Goal: Task Accomplishment & Management: Manage account settings

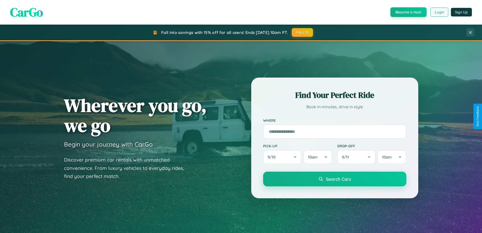
click at [439, 12] on button "Login" at bounding box center [440, 12] width 18 height 9
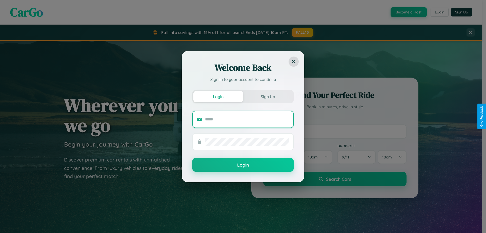
click at [247, 119] on input "text" at bounding box center [247, 119] width 84 height 8
type input "**********"
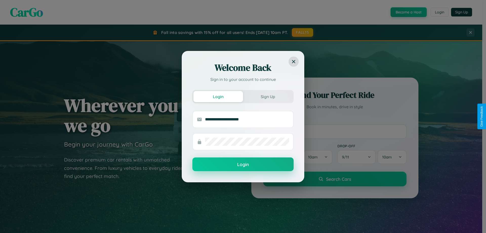
click at [243, 164] on button "Login" at bounding box center [242, 164] width 101 height 14
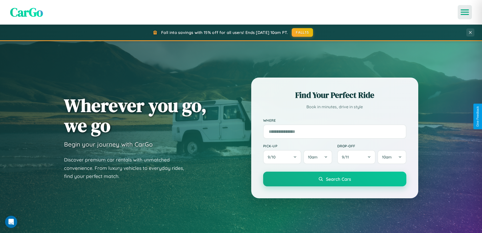
click at [465, 12] on icon "Open menu" at bounding box center [465, 12] width 7 height 5
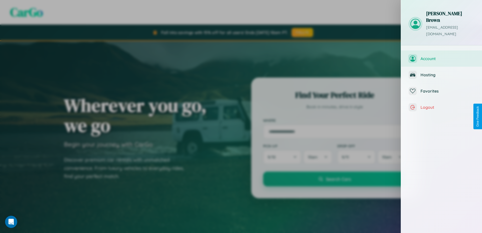
click at [442, 56] on span "Account" at bounding box center [448, 58] width 54 height 5
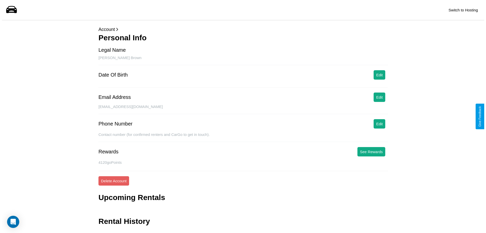
scroll to position [12, 0]
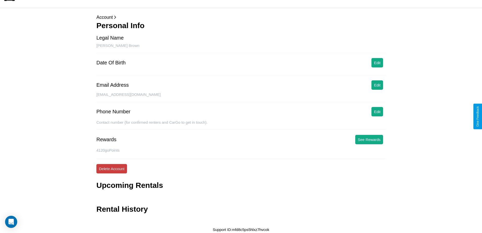
click at [112, 168] on button "Delete Account" at bounding box center [111, 168] width 31 height 9
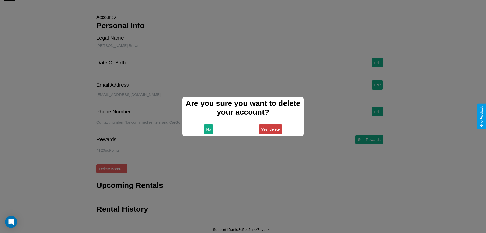
click at [270, 129] on button "Yes, delete" at bounding box center [271, 128] width 24 height 9
